Goal: Information Seeking & Learning: Learn about a topic

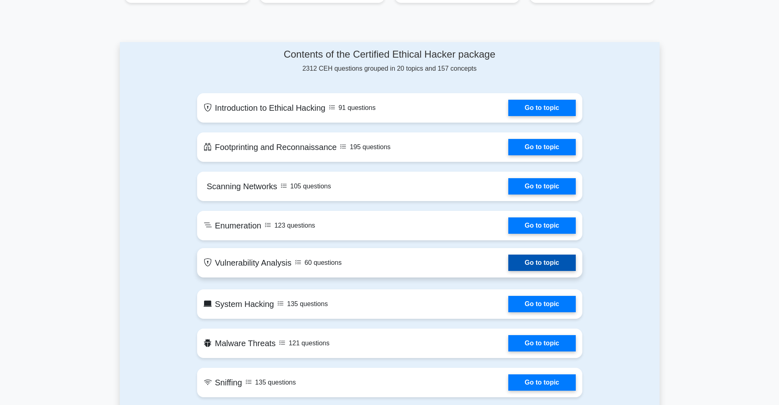
scroll to position [391, 0]
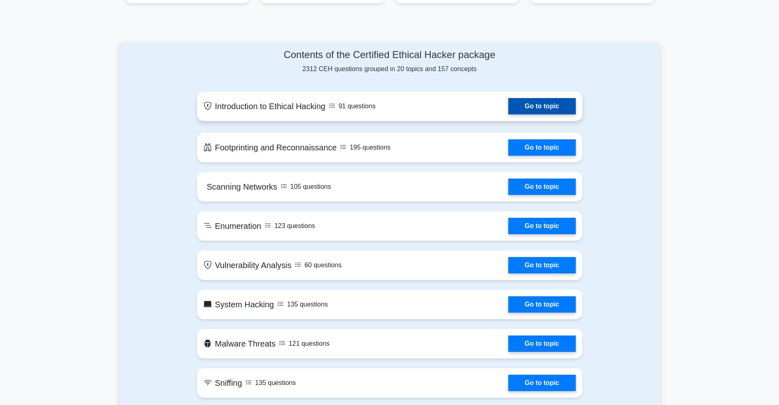
click at [544, 110] on link "Go to topic" at bounding box center [542, 106] width 67 height 16
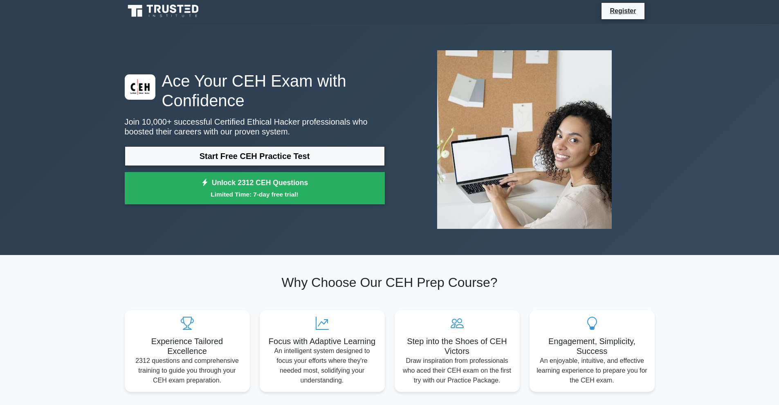
scroll to position [0, 0]
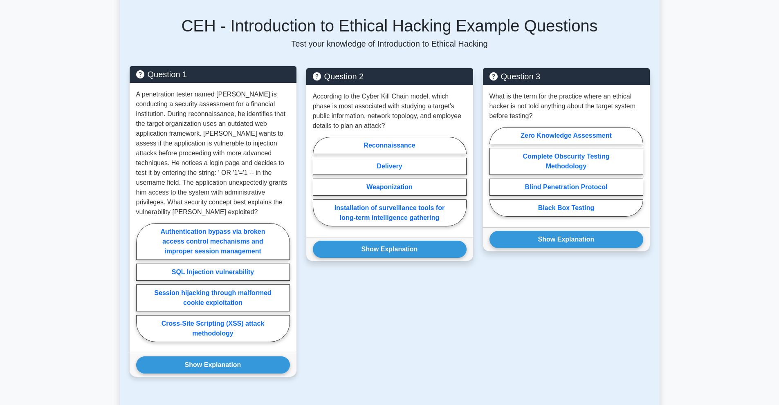
scroll to position [373, 0]
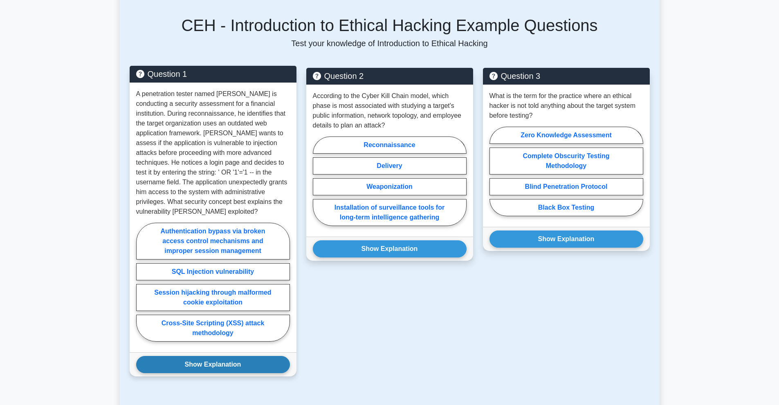
click at [202, 356] on button "Show Explanation" at bounding box center [213, 364] width 154 height 17
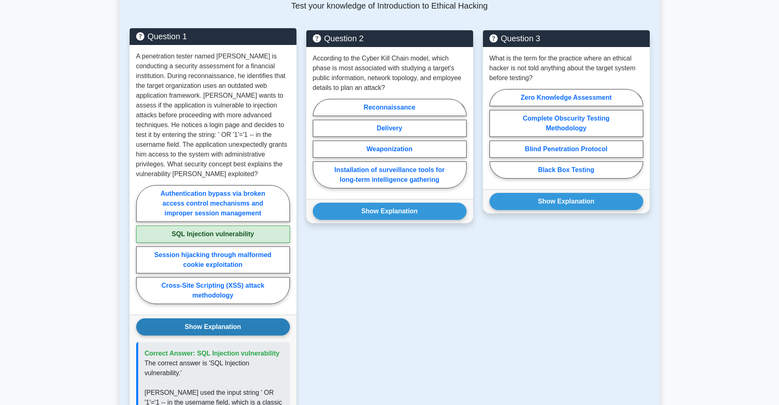
scroll to position [410, 0]
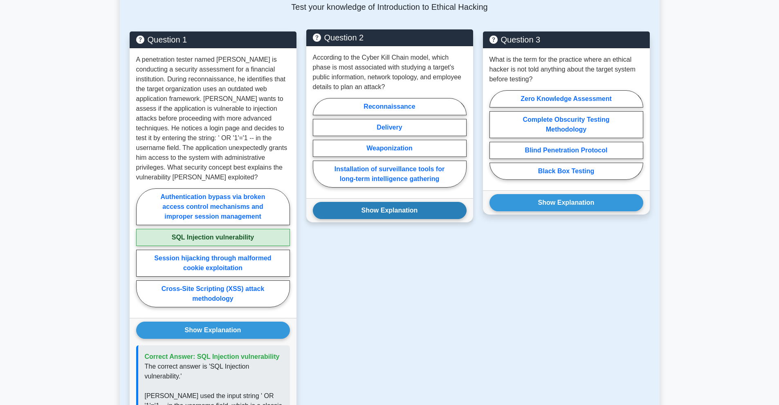
click at [394, 208] on button "Show Explanation" at bounding box center [390, 210] width 154 height 17
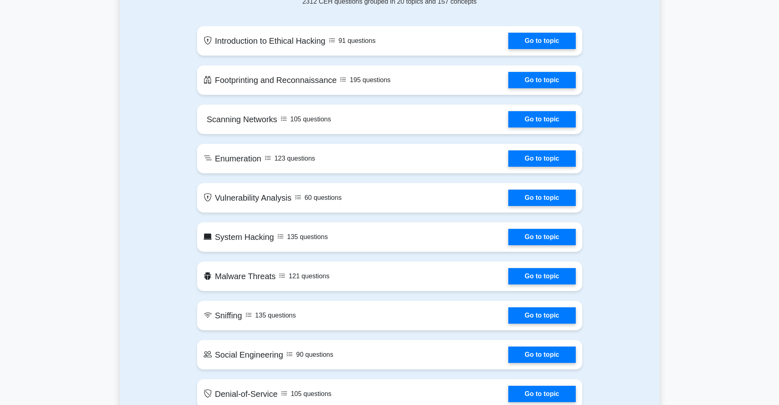
scroll to position [459, 0]
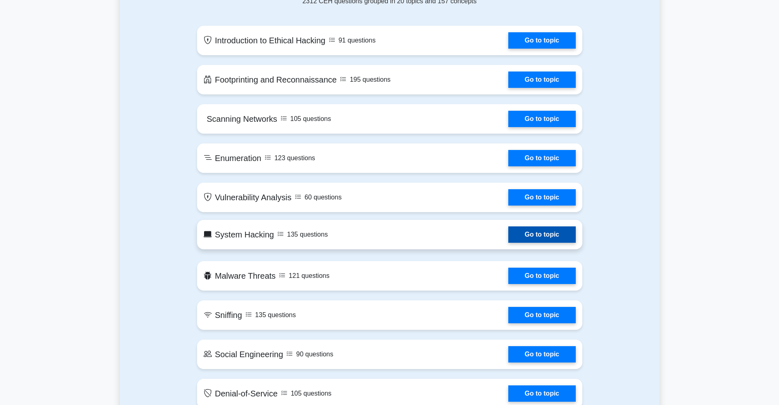
click at [520, 230] on link "Go to topic" at bounding box center [542, 235] width 67 height 16
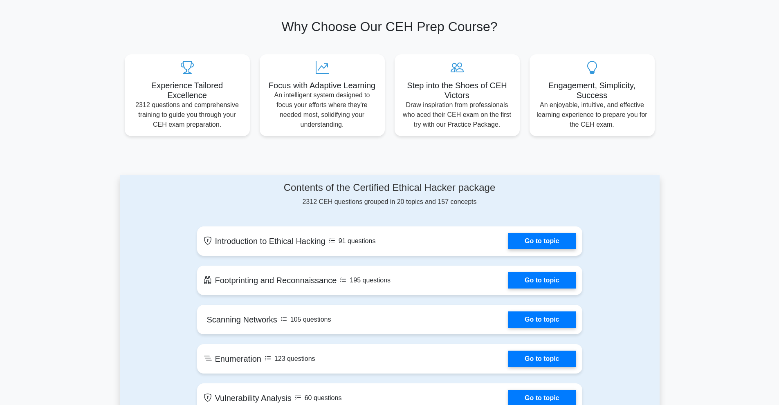
scroll to position [0, 0]
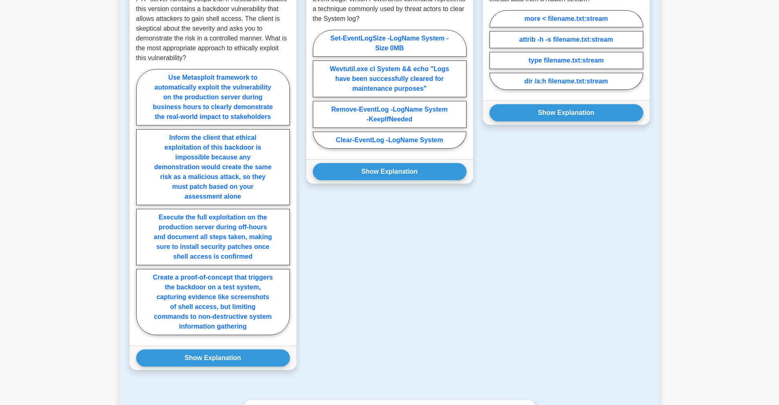
scroll to position [471, 0]
